Goal: Transaction & Acquisition: Purchase product/service

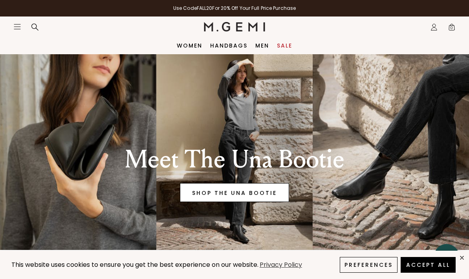
click at [260, 189] on link "SHOP THE UNA BOOTIE" at bounding box center [234, 192] width 109 height 19
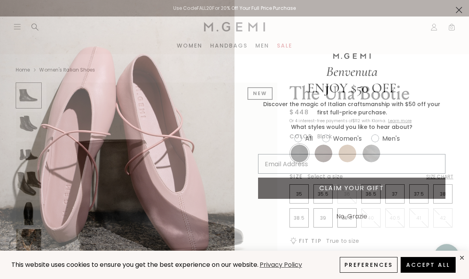
click at [453, 12] on circle "Close dialog" at bounding box center [458, 10] width 13 height 13
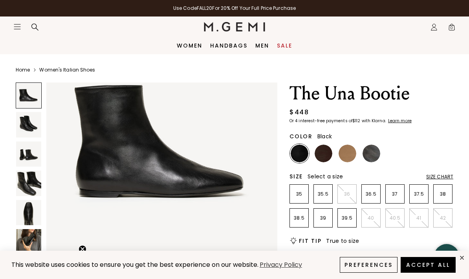
scroll to position [53, 0]
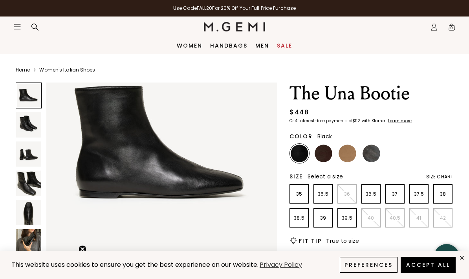
click at [284, 47] on link "Sale" at bounding box center [284, 45] width 15 height 6
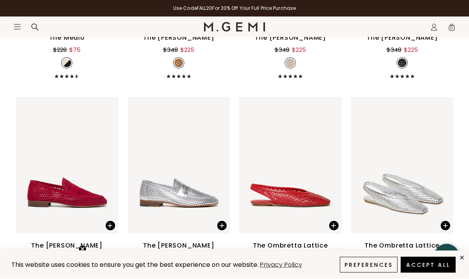
scroll to position [1637, 0]
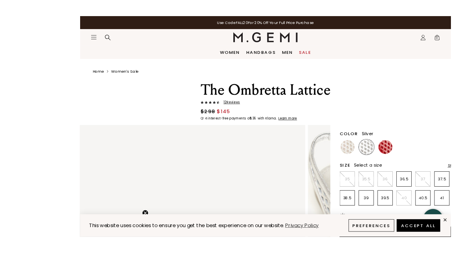
scroll to position [11, 0]
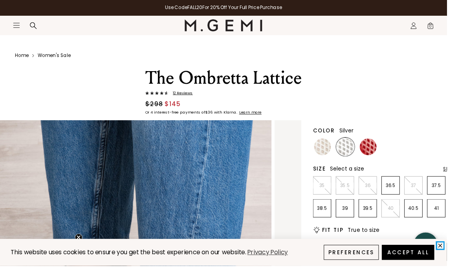
click at [469, 272] on div "This website uses cookies to ensure you get the best experience on our website.…" at bounding box center [234, 265] width 469 height 28
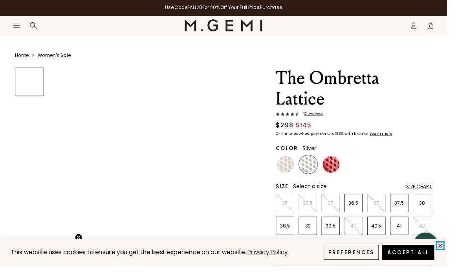
scroll to position [0, 0]
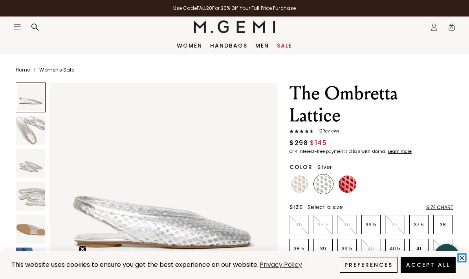
click at [462, 261] on icon "close" at bounding box center [462, 257] width 7 height 7
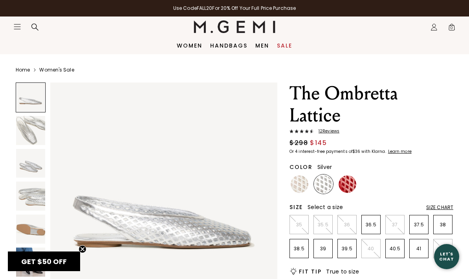
click at [16, 30] on icon "Icons/20x20/hamburger@2x" at bounding box center [17, 27] width 8 height 8
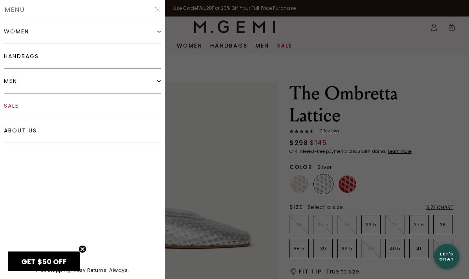
click at [89, 104] on link "sale" at bounding box center [82, 105] width 157 height 25
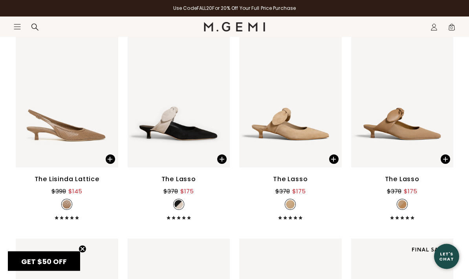
scroll to position [2121, 0]
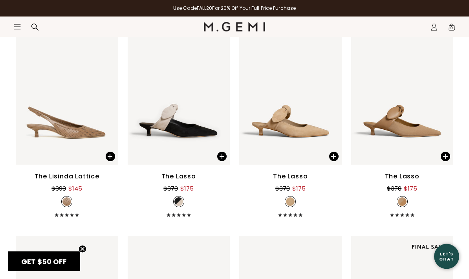
click at [200, 185] on div "The Lasso $378 $175" at bounding box center [179, 194] width 103 height 45
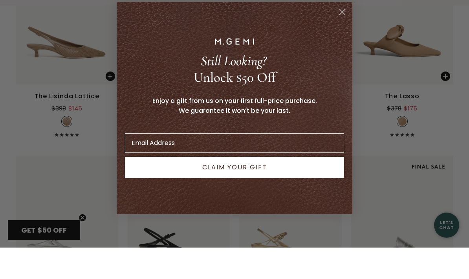
scroll to position [2202, 0]
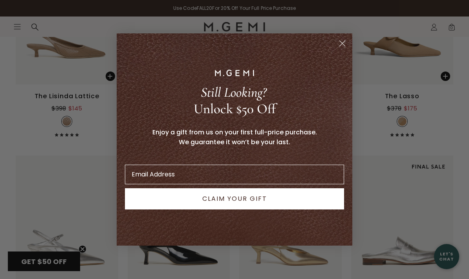
click at [346, 43] on circle "Close dialog" at bounding box center [342, 43] width 13 height 13
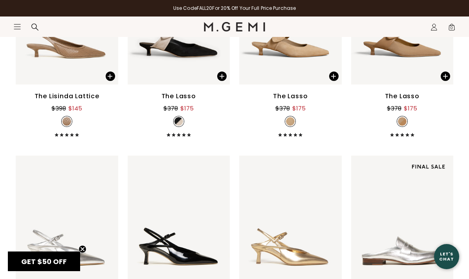
click at [413, 37] on section "Icons/20x20/hamburger@2x Women Shop All Shoes New Arrivals Bestsellers Essentia…" at bounding box center [234, 35] width 469 height 38
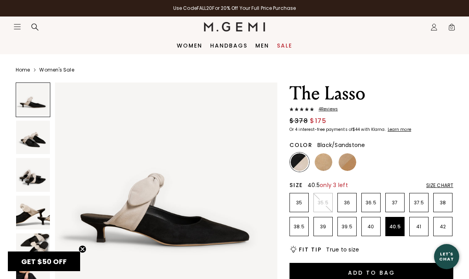
click at [395, 228] on p "40.5" at bounding box center [395, 226] width 18 height 6
click at [421, 228] on p "41" at bounding box center [419, 226] width 18 height 6
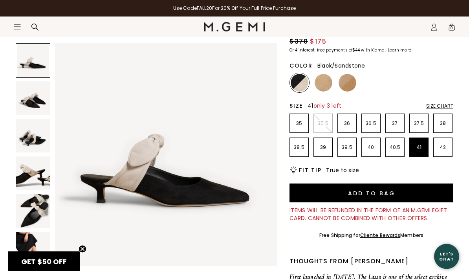
scroll to position [79, 0]
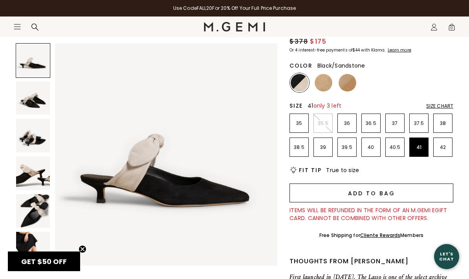
click at [398, 192] on button "Add to Bag" at bounding box center [371, 192] width 164 height 19
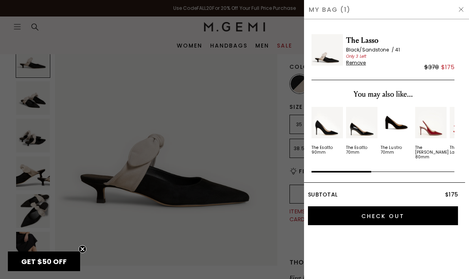
scroll to position [0, 0]
click at [458, 14] on div "My Bag (1)" at bounding box center [386, 9] width 165 height 19
click at [461, 7] on img at bounding box center [461, 9] width 6 height 6
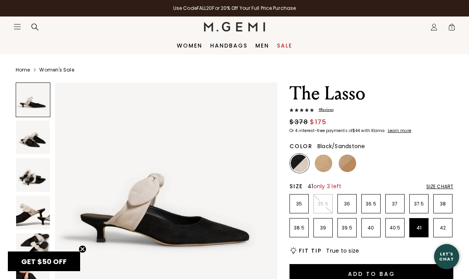
scroll to position [79, 0]
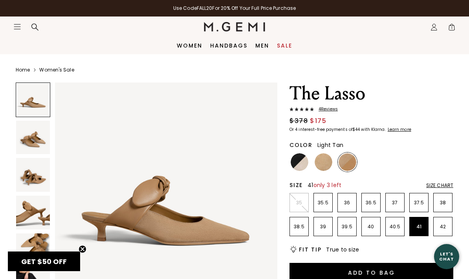
click at [419, 226] on p "41" at bounding box center [419, 226] width 18 height 6
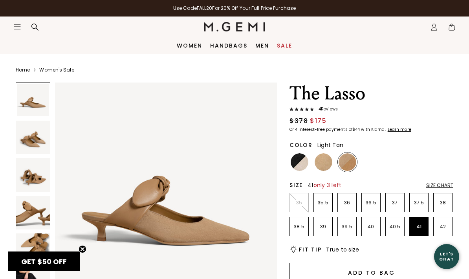
click at [375, 275] on button "Add to Bag" at bounding box center [371, 272] width 164 height 19
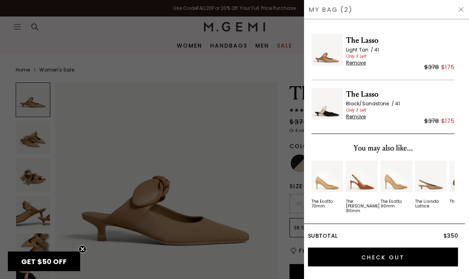
click at [462, 9] on img at bounding box center [461, 9] width 6 height 6
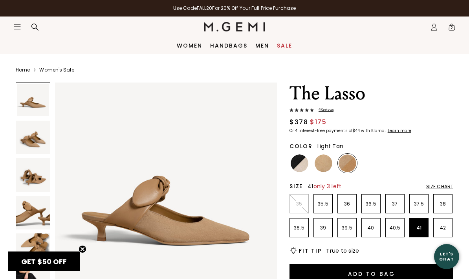
click at [455, 25] on span "2" at bounding box center [452, 29] width 8 height 8
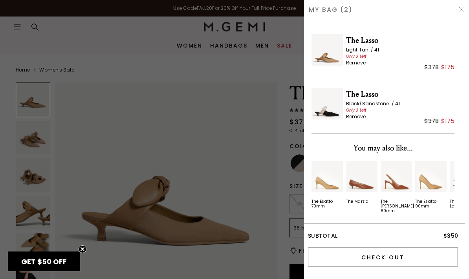
click at [387, 265] on input "Check Out" at bounding box center [383, 256] width 150 height 19
click at [386, 256] on input "Check Out" at bounding box center [383, 256] width 150 height 19
